Goal: Check status

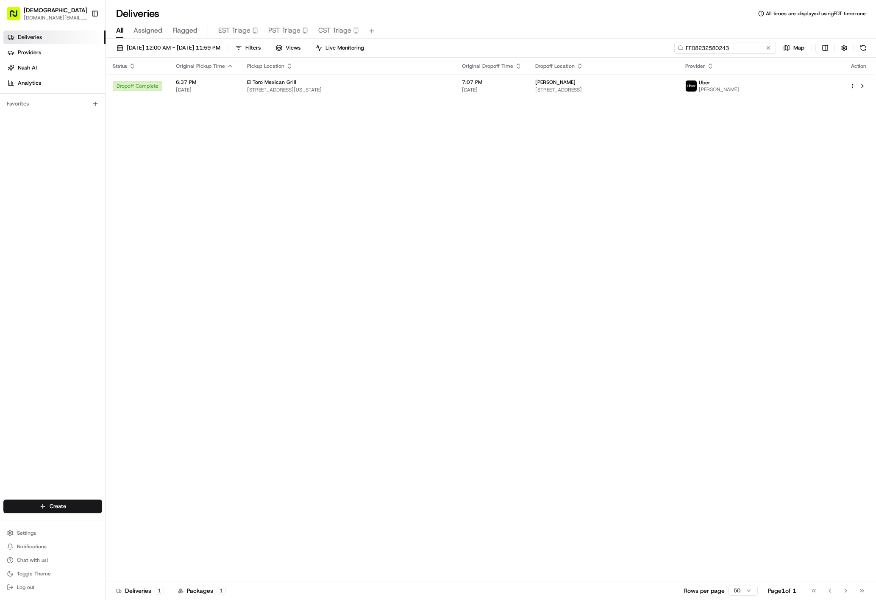
click at [710, 49] on input "FF08232580243" at bounding box center [725, 48] width 102 height 12
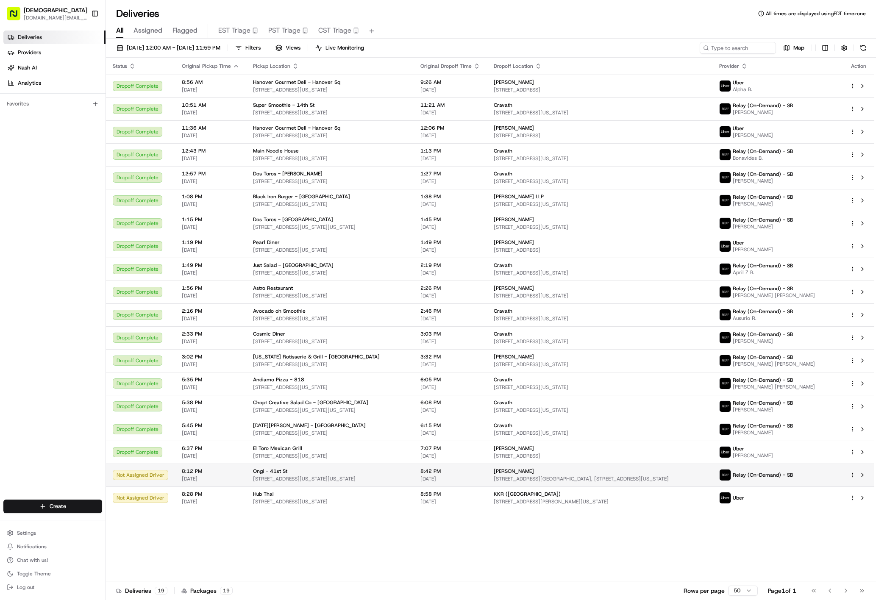
click at [706, 476] on span "425 Lexington Avenue Urban Plaza, 141 E 43rd St, New York, NY 10017, USA" at bounding box center [600, 479] width 212 height 7
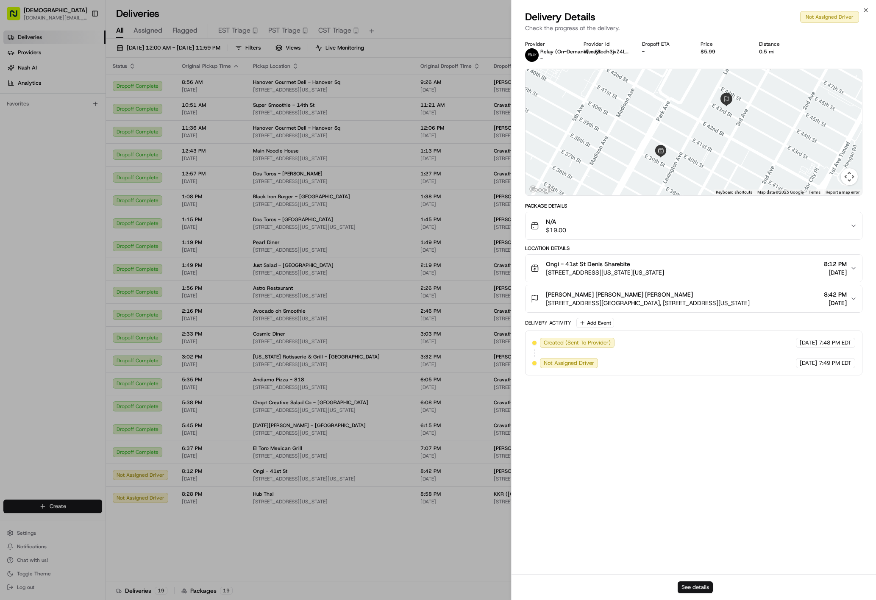
click at [690, 590] on button "See details" at bounding box center [695, 587] width 35 height 12
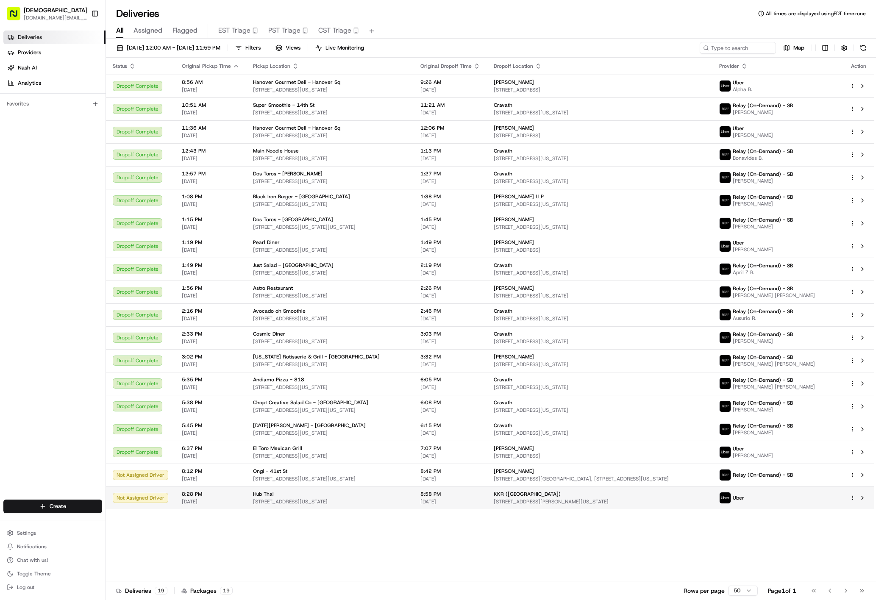
click at [744, 494] on div "Uber" at bounding box center [731, 498] width 25 height 12
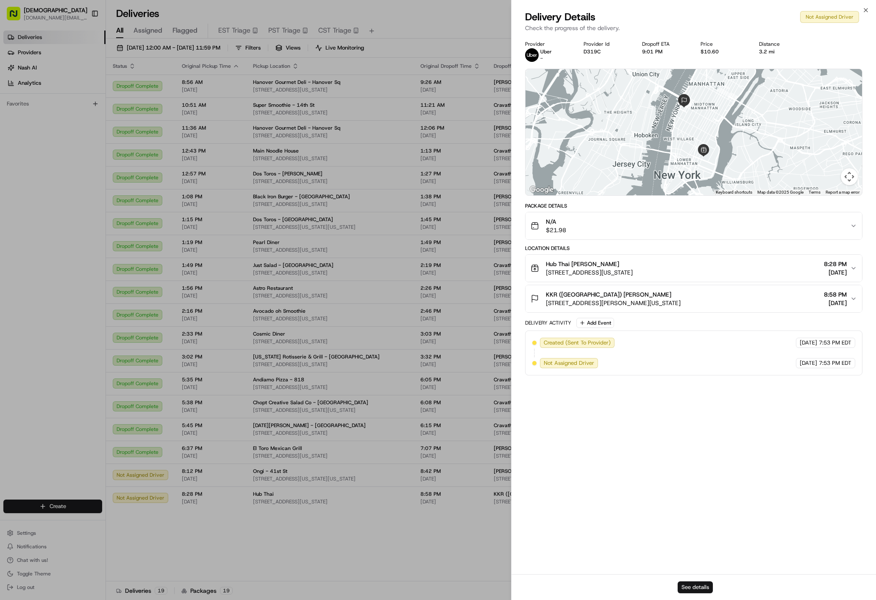
click at [695, 585] on button "See details" at bounding box center [695, 587] width 35 height 12
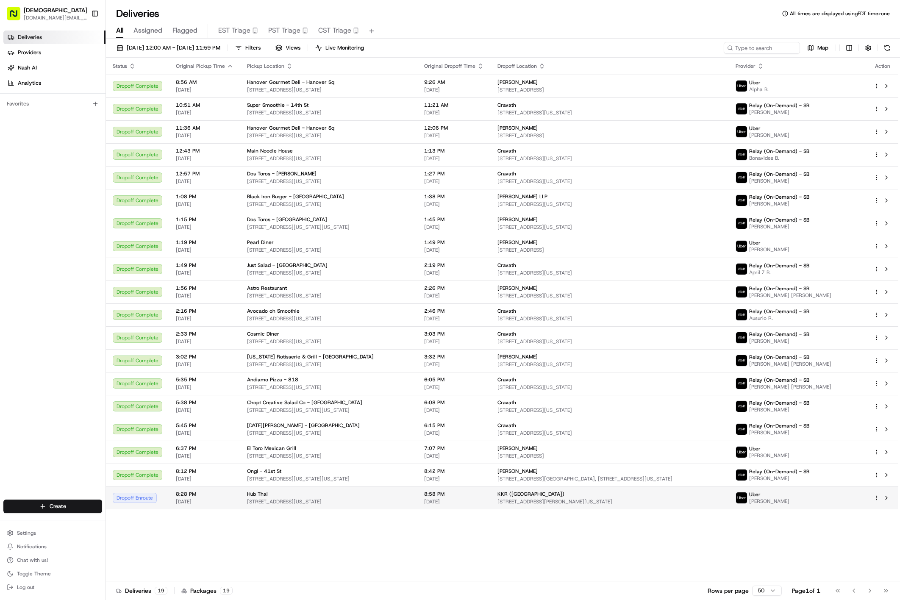
click at [493, 501] on td "KKR (US) 30 Hudson Yards, New York, NY 10001, USA" at bounding box center [610, 498] width 238 height 23
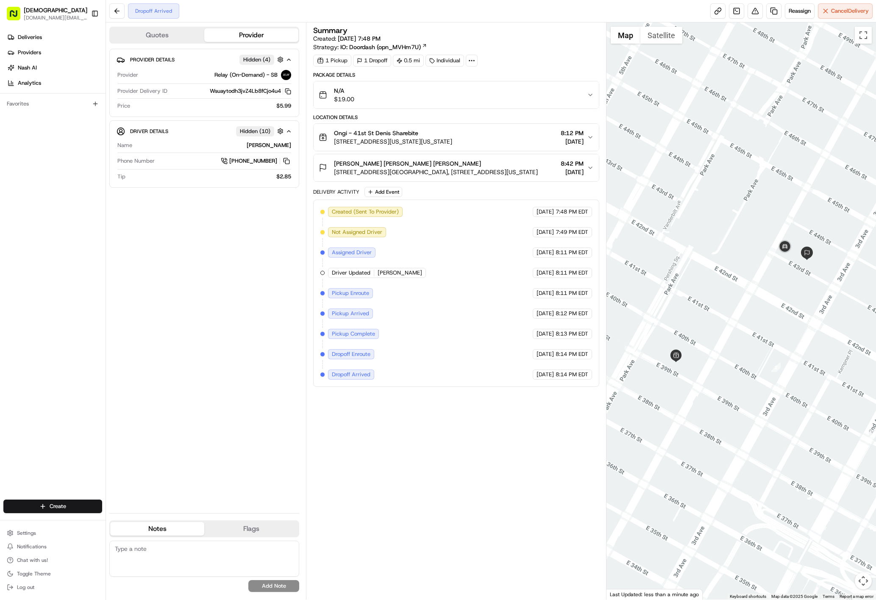
click at [495, 174] on span "[STREET_ADDRESS][GEOGRAPHIC_DATA], [STREET_ADDRESS][US_STATE]" at bounding box center [436, 172] width 204 height 8
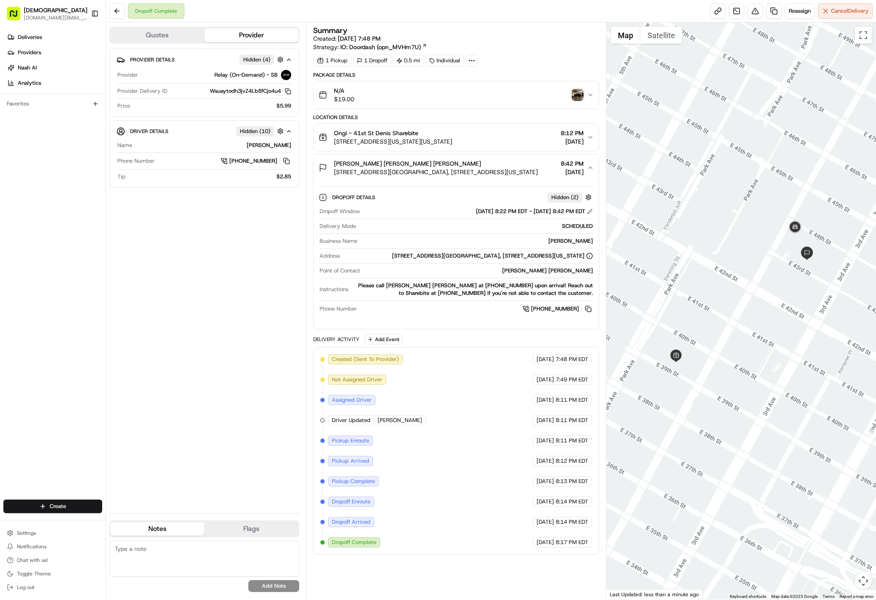
click at [575, 95] on img "button" at bounding box center [578, 95] width 12 height 12
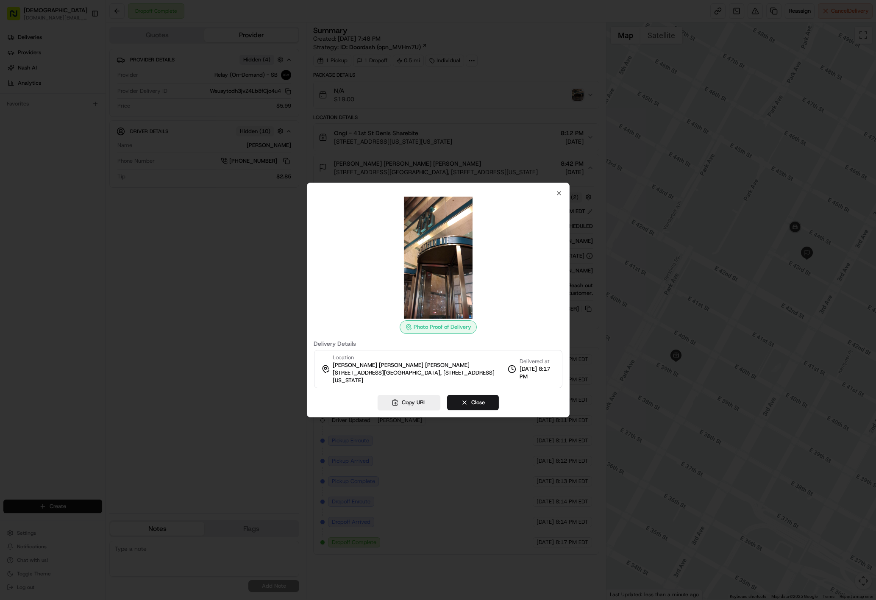
click at [428, 274] on img at bounding box center [438, 258] width 122 height 122
click at [454, 253] on img at bounding box center [438, 258] width 122 height 122
click at [486, 401] on button "Close" at bounding box center [473, 402] width 52 height 15
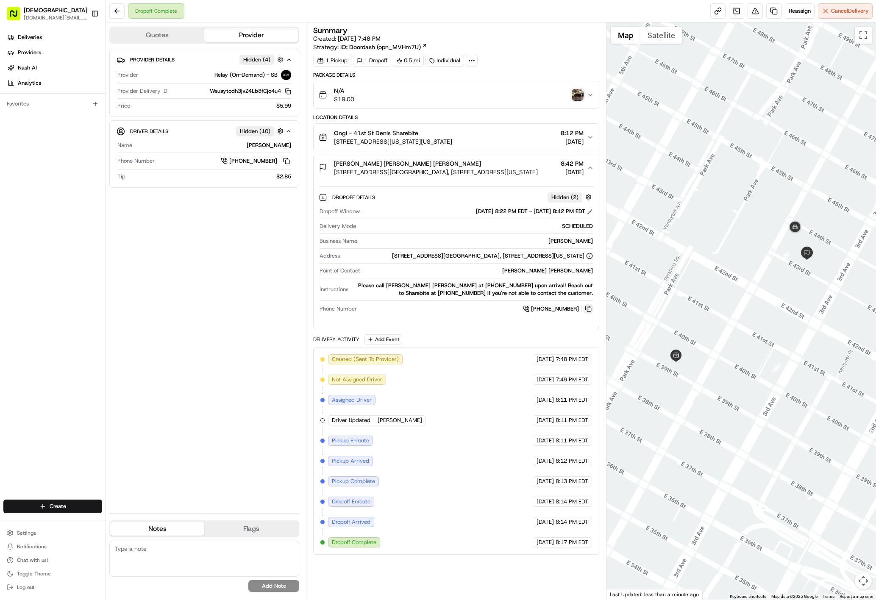
click at [584, 314] on button at bounding box center [588, 308] width 9 height 9
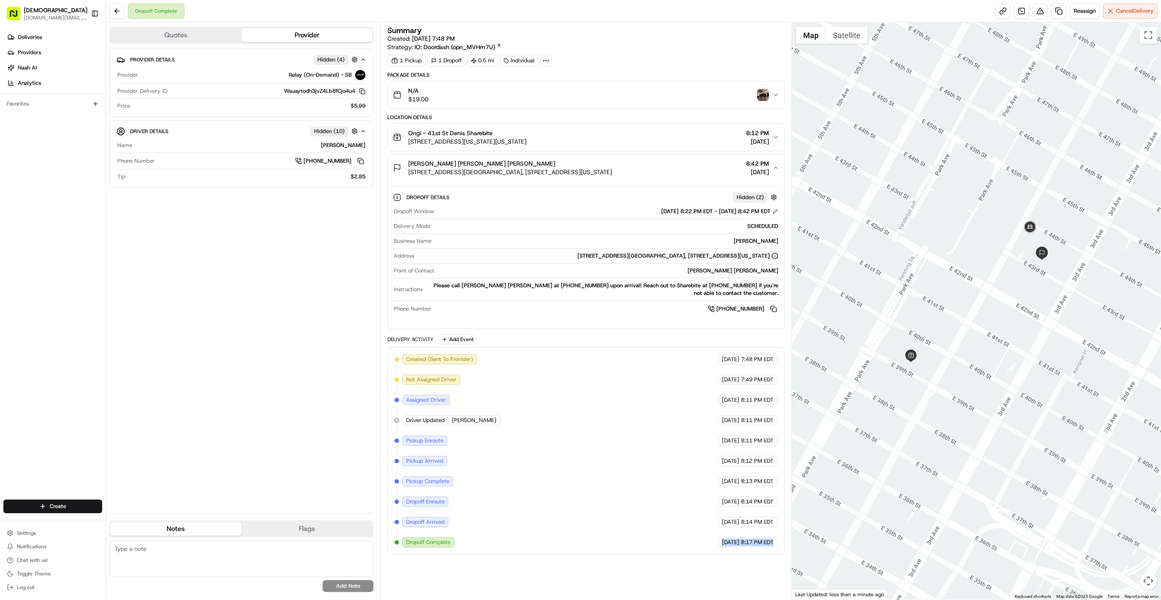
copy div "08/23/2025 8:17 PM EDT"
drag, startPoint x: 694, startPoint y: 550, endPoint x: 777, endPoint y: 550, distance: 82.6
click at [777, 550] on div "Created (Sent To Provider) Relay (On-Demand) - SB 08/23/2025 7:48 PM EDT Not As…" at bounding box center [585, 451] width 397 height 208
click at [623, 173] on div "Simpson Thacher Antonio Galing Ellorin 425 Lexington Avenue Urban Plaza, 141 E …" at bounding box center [582, 167] width 379 height 17
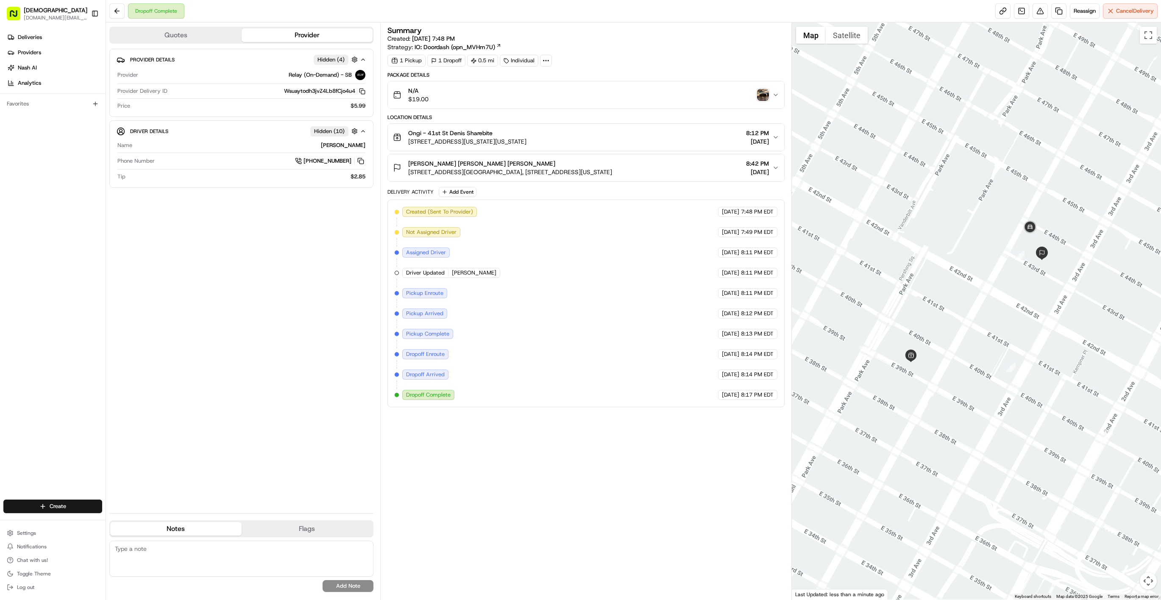
click at [583, 176] on span "425 Lexington Avenue Urban Plaza, 141 E 43rd St, New York, NY 10017, USA" at bounding box center [510, 172] width 204 height 8
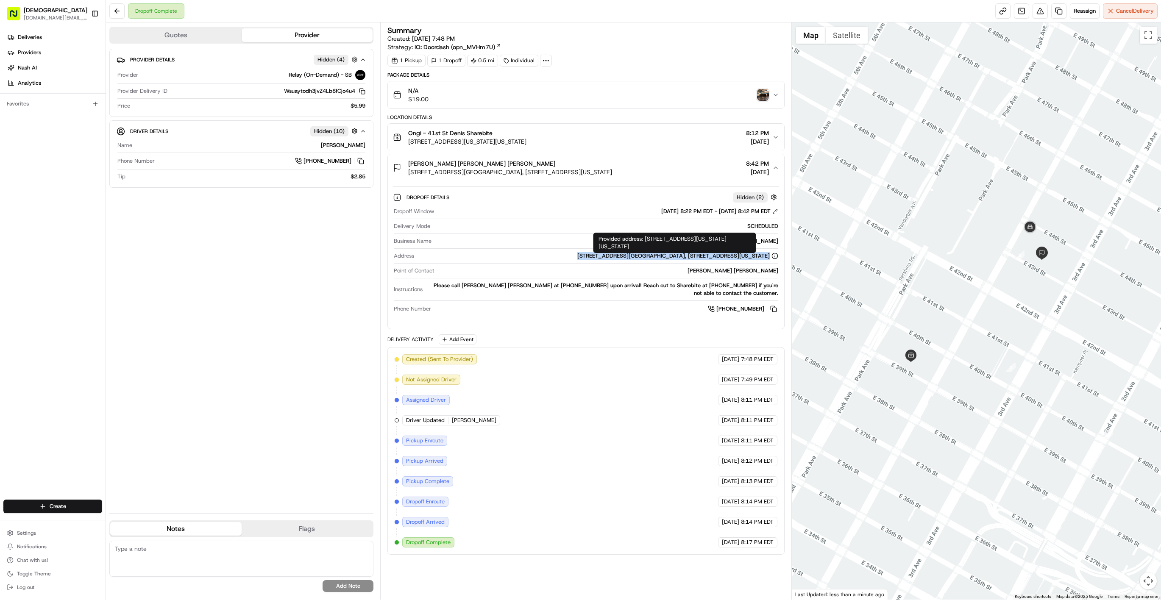
copy div "425 Lexington Avenue Urban Plaza, 141 E 43rd St, New York, NY 10017, USA"
drag, startPoint x: 568, startPoint y: 256, endPoint x: 719, endPoint y: 67, distance: 242.5
click at [746, 256] on div "425 Lexington Avenue Urban Plaza, 141 E 43rd St, New York, NY 10017, USA" at bounding box center [597, 256] width 361 height 8
click at [547, 62] on icon at bounding box center [546, 61] width 8 height 8
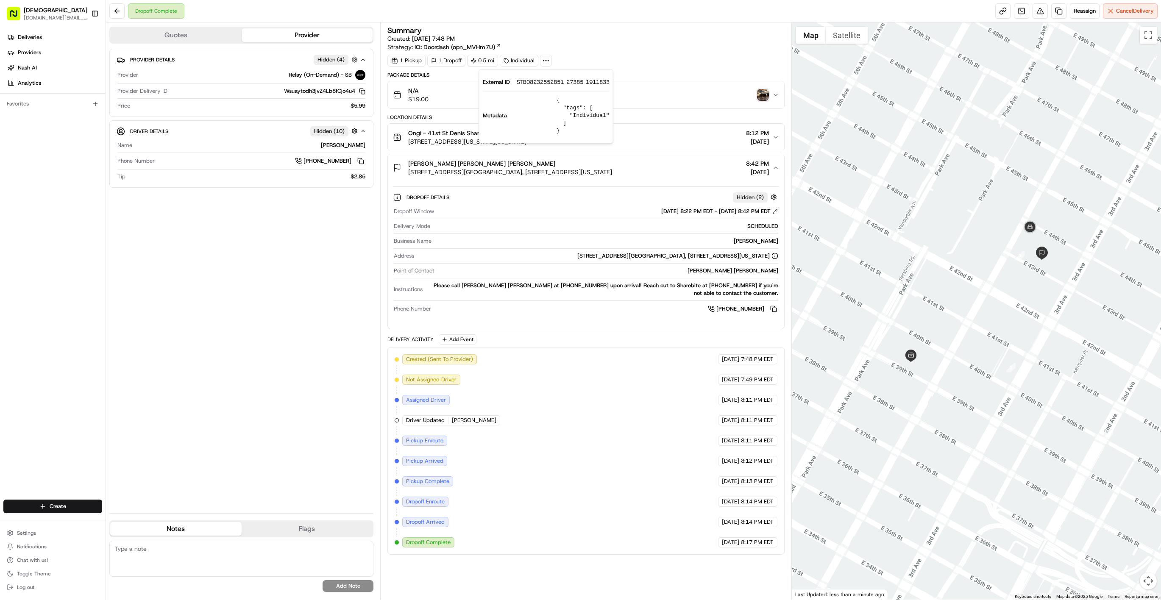
drag, startPoint x: 545, startPoint y: 78, endPoint x: 543, endPoint y: 84, distance: 6.7
click at [543, 84] on span "STB08232552851-27385-1911833" at bounding box center [563, 82] width 93 height 8
click at [541, 84] on span "STB08232552851-27385-1911833" at bounding box center [563, 82] width 93 height 8
copy span "STB08232552851"
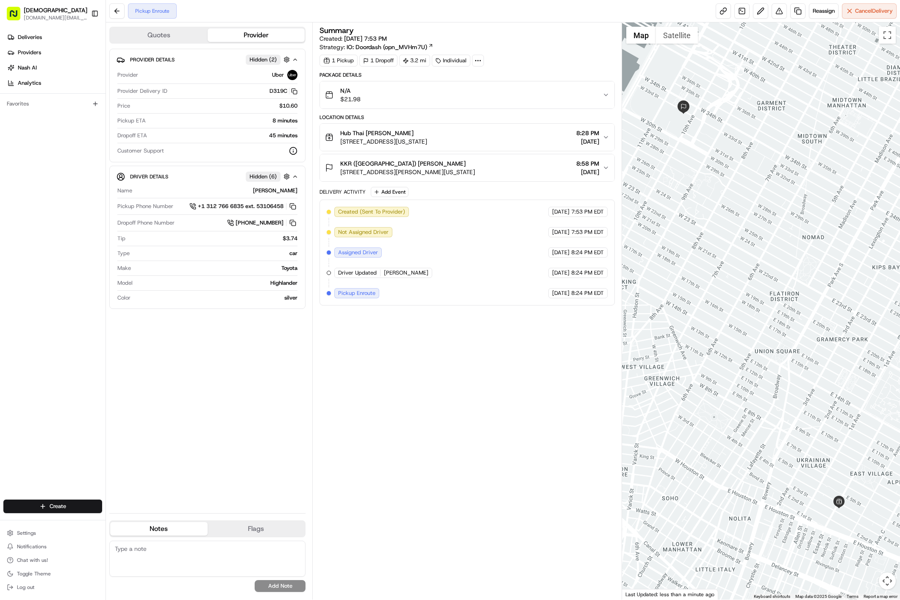
click at [516, 167] on div "KKR ([GEOGRAPHIC_DATA]) [PERSON_NAME] [STREET_ADDRESS][PERSON_NAME][US_STATE] 8…" at bounding box center [464, 167] width 278 height 17
